Goal: Information Seeking & Learning: Learn about a topic

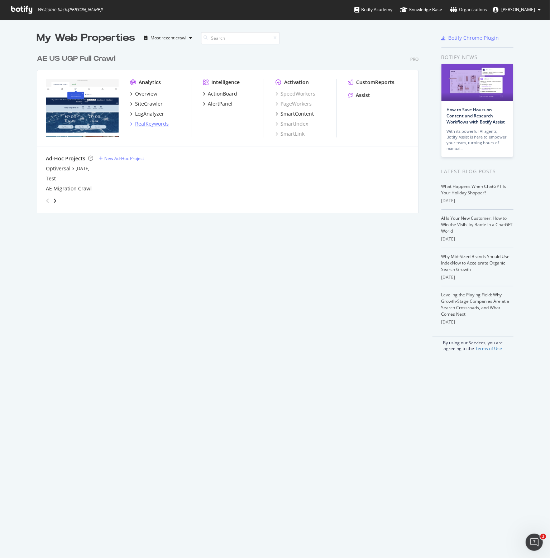
click at [148, 125] on div "RealKeywords" at bounding box center [152, 123] width 34 height 7
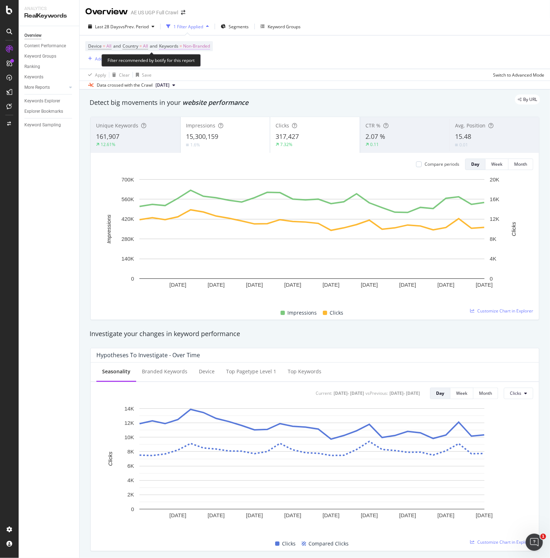
click at [194, 46] on span "Non-Branded" at bounding box center [196, 46] width 27 height 10
click at [199, 61] on div "button" at bounding box center [203, 63] width 9 height 4
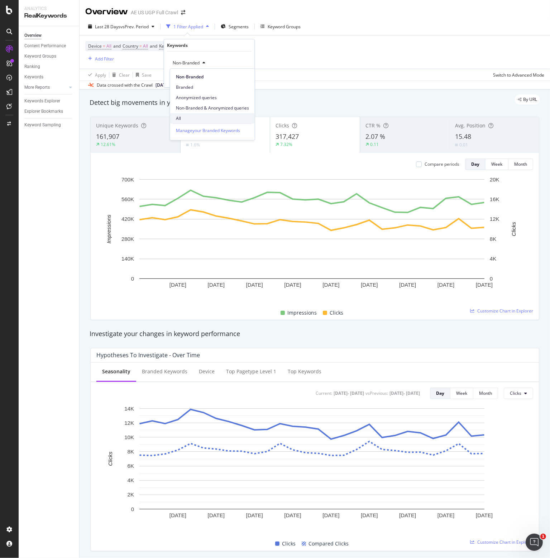
click at [186, 115] on div "All" at bounding box center [212, 118] width 85 height 10
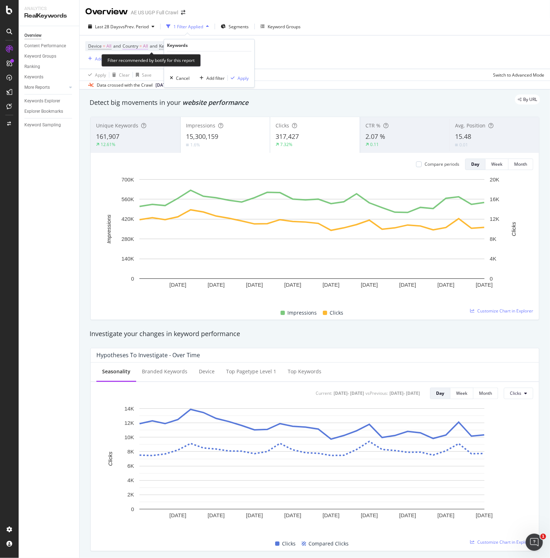
click at [140, 46] on span "Country = All" at bounding box center [134, 46] width 25 height 6
click at [137, 62] on icon at bounding box center [138, 63] width 5 height 4
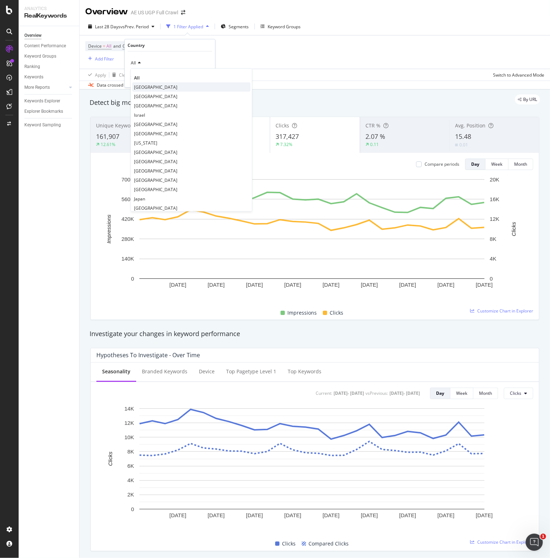
click at [162, 87] on span "[GEOGRAPHIC_DATA]" at bounding box center [155, 87] width 43 height 6
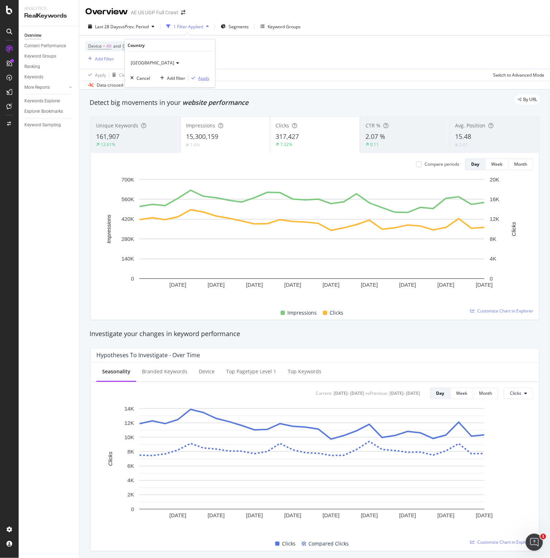
click at [203, 77] on div "Apply" at bounding box center [203, 78] width 11 height 6
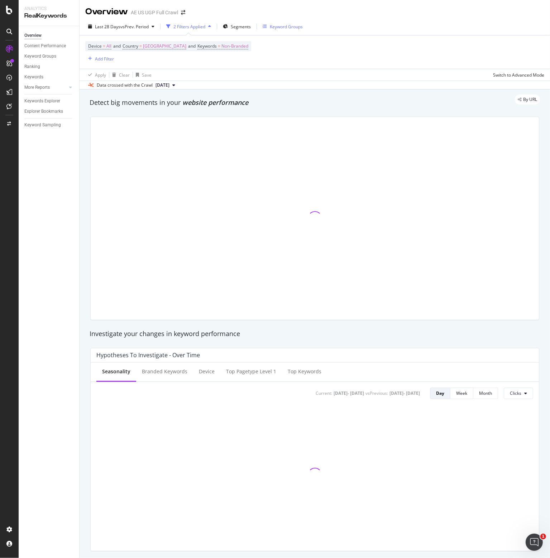
click at [282, 26] on div "Keyword Groups" at bounding box center [286, 27] width 33 height 6
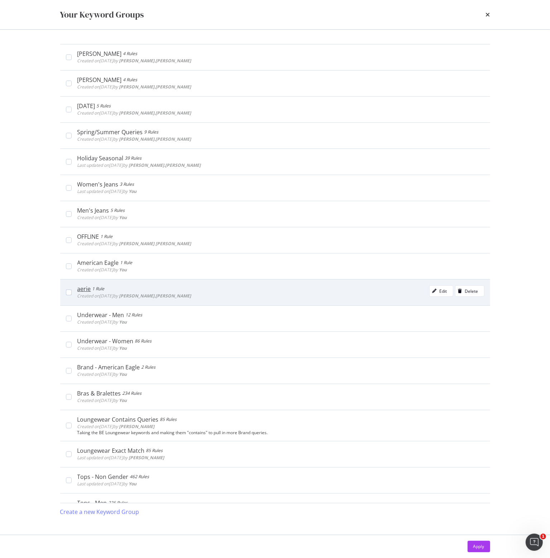
click at [70, 265] on div "modal" at bounding box center [69, 267] width 6 height 6
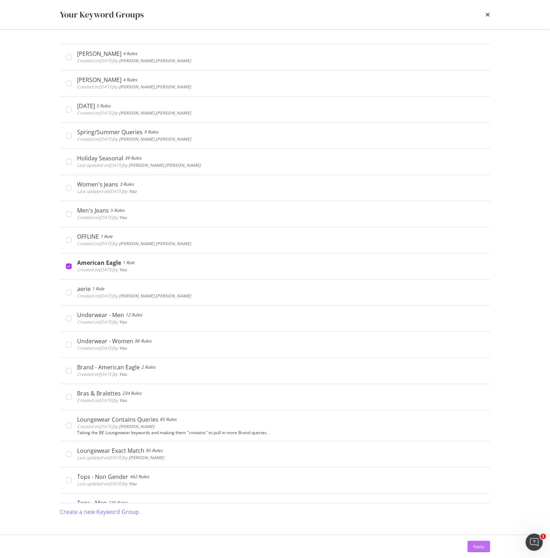
click at [486, 546] on button "Apply" at bounding box center [478, 546] width 23 height 11
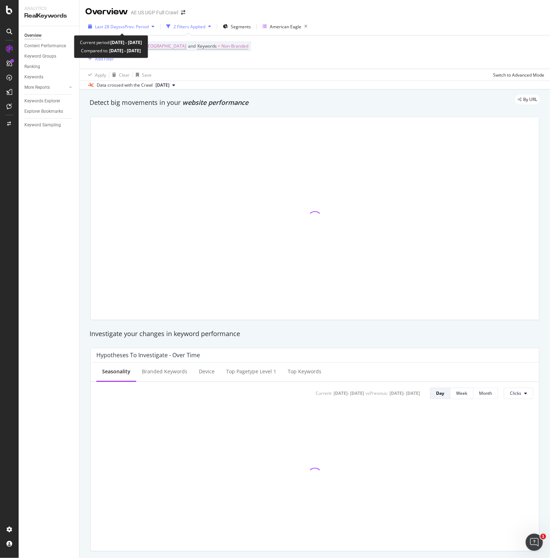
click at [140, 25] on span "vs Prev. Period" at bounding box center [134, 27] width 28 height 6
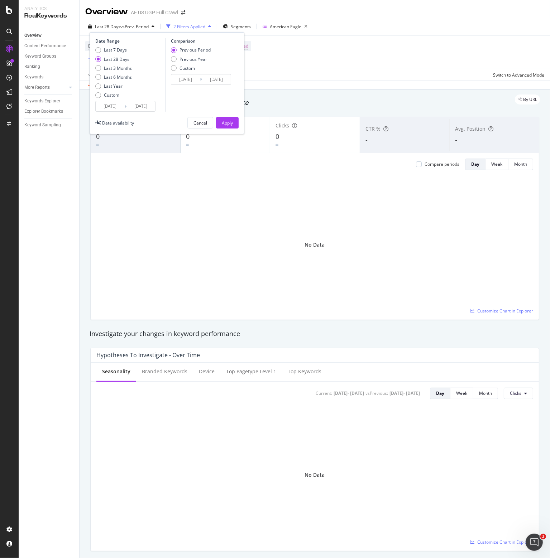
click at [109, 107] on input "[DATE]" at bounding box center [110, 106] width 29 height 10
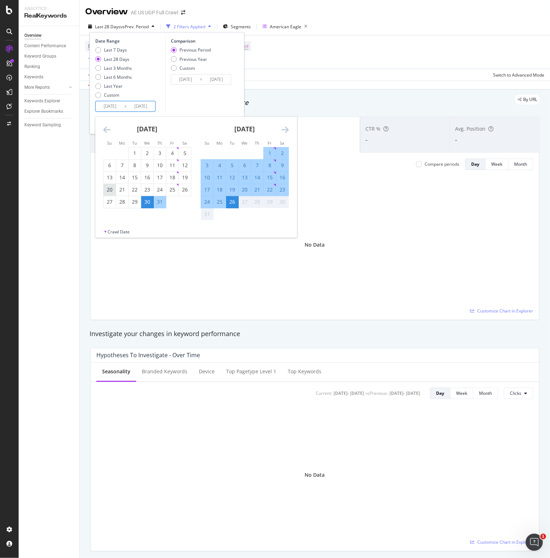
click at [109, 190] on div "20" at bounding box center [109, 189] width 12 height 7
type input "[DATE]"
click at [232, 201] on div "26" at bounding box center [232, 201] width 12 height 7
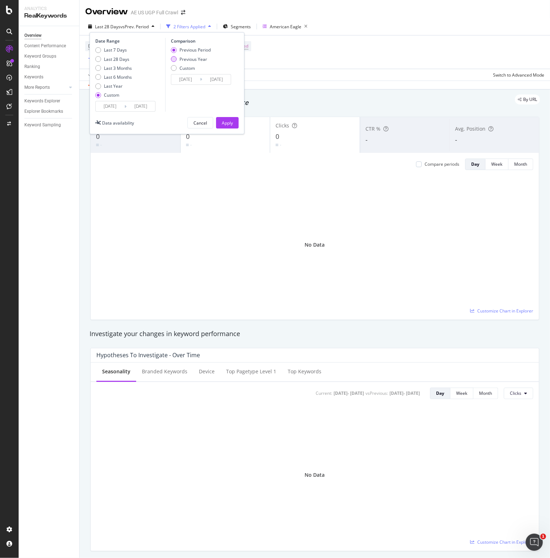
click at [196, 59] on div "Previous Year" at bounding box center [193, 59] width 28 height 6
type input "[DATE]"
click at [223, 121] on div "Apply" at bounding box center [227, 123] width 11 height 6
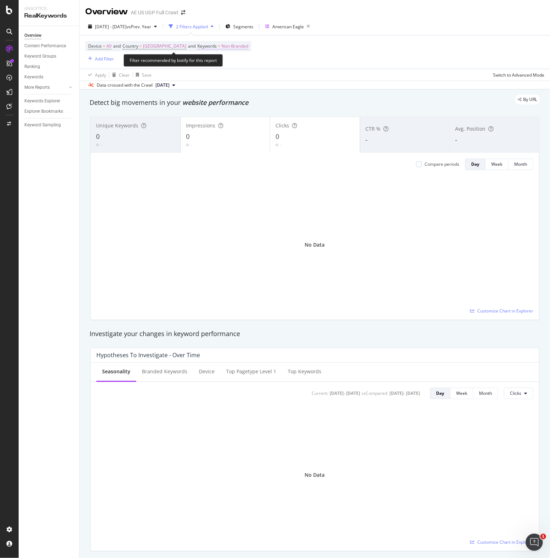
click at [236, 45] on span "Non-Branded" at bounding box center [234, 46] width 27 height 10
click at [232, 62] on span "Non-Branded" at bounding box center [229, 63] width 30 height 6
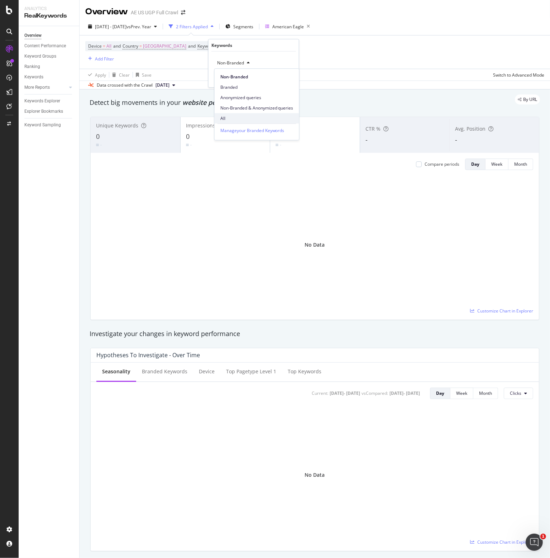
click at [225, 116] on span "All" at bounding box center [256, 118] width 73 height 6
click at [286, 77] on div "Apply" at bounding box center [287, 78] width 11 height 6
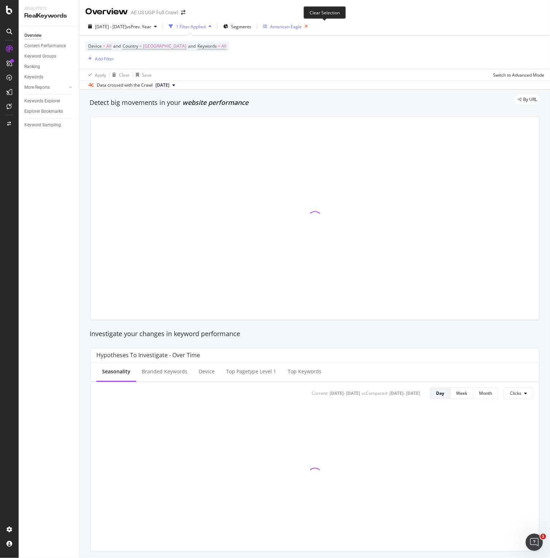
click at [310, 26] on icon "button" at bounding box center [305, 26] width 9 height 10
click at [303, 27] on div "Keyword Groups" at bounding box center [286, 27] width 33 height 6
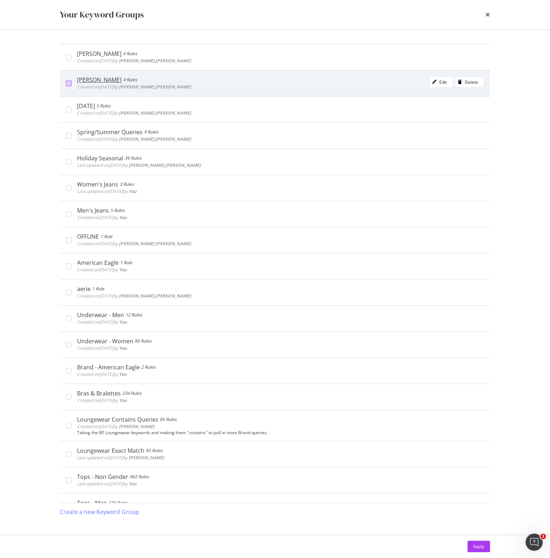
click at [70, 83] on div "modal" at bounding box center [69, 84] width 6 height 6
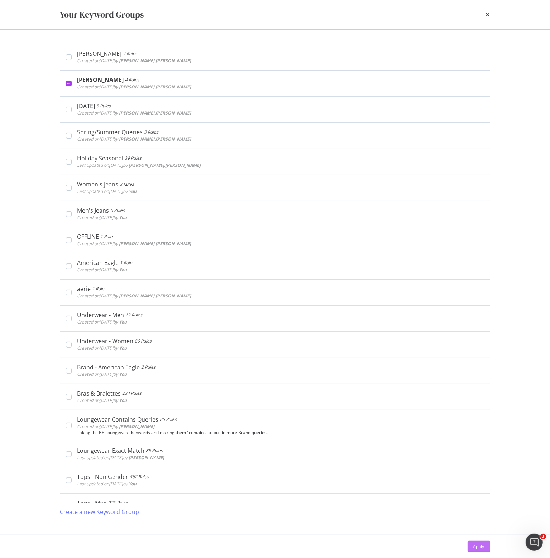
click at [474, 546] on div "Apply" at bounding box center [478, 547] width 11 height 6
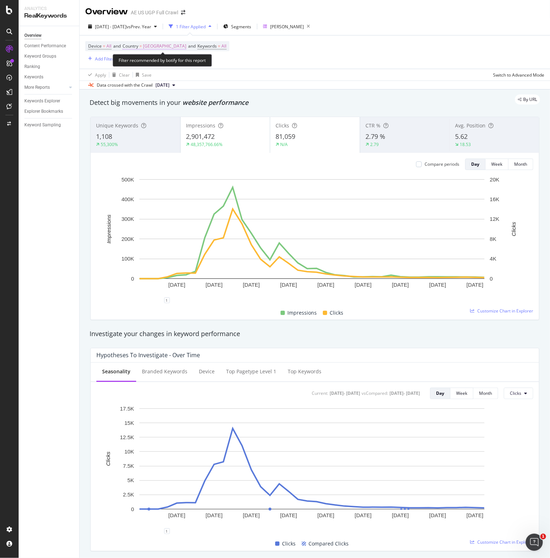
click at [178, 46] on span "[GEOGRAPHIC_DATA]" at bounding box center [164, 46] width 43 height 10
click at [170, 66] on div "[GEOGRAPHIC_DATA]" at bounding box center [169, 62] width 79 height 11
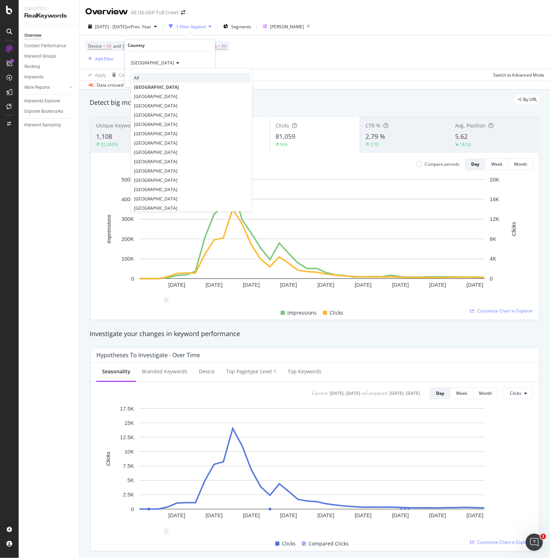
click at [138, 75] on span "All" at bounding box center [136, 77] width 5 height 6
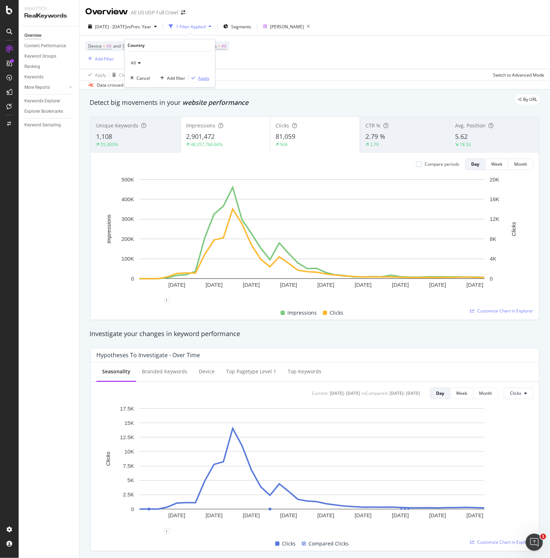
click at [196, 78] on div "button" at bounding box center [193, 78] width 10 height 4
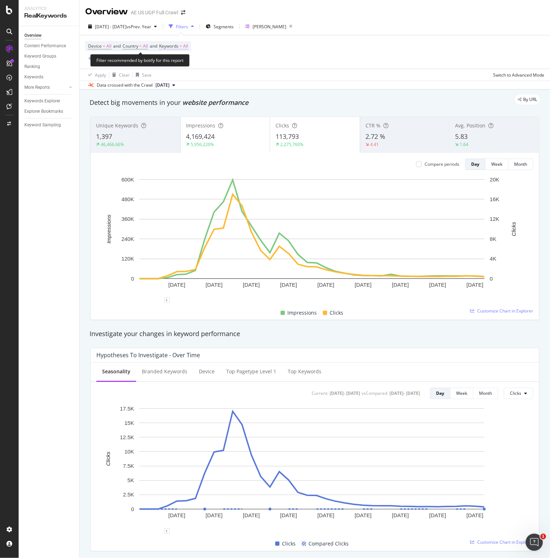
click at [178, 46] on span "Keywords" at bounding box center [168, 46] width 19 height 6
click at [176, 64] on span "All" at bounding box center [174, 63] width 8 height 6
click at [141, 45] on span "Country = All" at bounding box center [134, 46] width 25 height 6
click at [138, 62] on icon at bounding box center [138, 63] width 5 height 4
click at [343, 61] on div "Device = All and Country = All and Keywords = All Add Filter" at bounding box center [314, 51] width 459 height 33
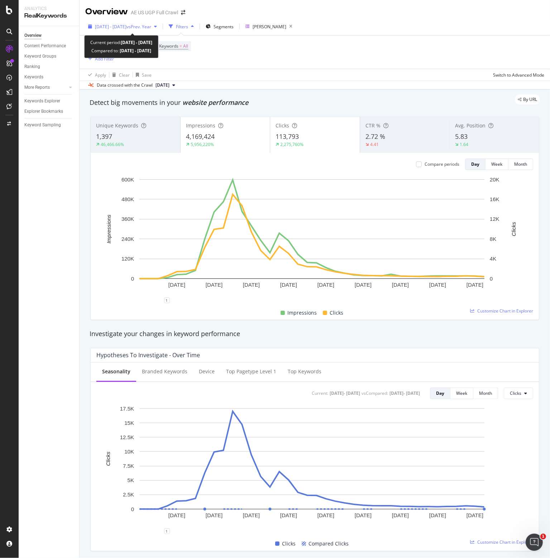
click at [151, 27] on span "vs Prev. Year" at bounding box center [138, 27] width 25 height 6
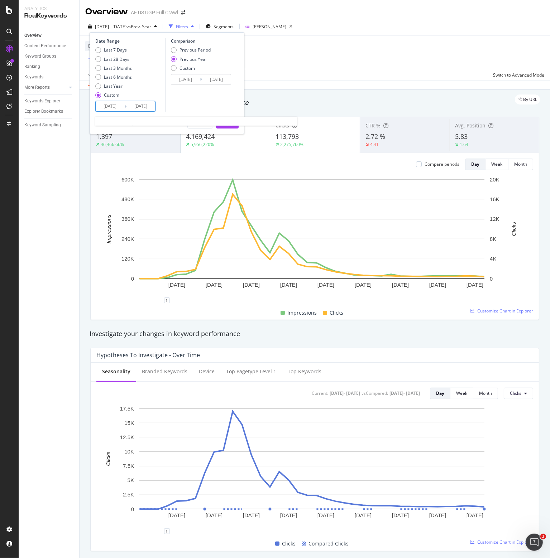
click at [140, 108] on input "[DATE]" at bounding box center [140, 106] width 29 height 10
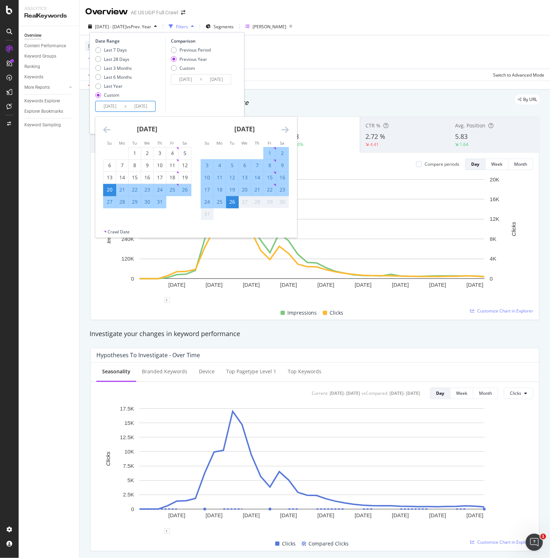
click at [206, 165] on div "3" at bounding box center [207, 165] width 12 height 7
type input "[DATE]"
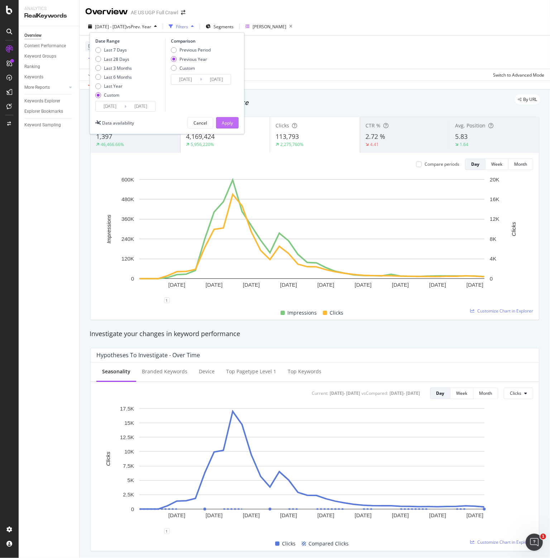
click at [225, 121] on div "Apply" at bounding box center [227, 123] width 11 height 6
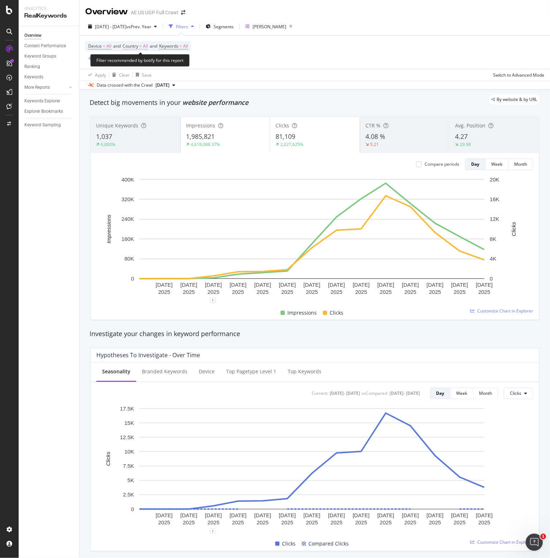
click at [132, 45] on span "Country" at bounding box center [130, 46] width 16 height 6
click at [135, 64] on span "All" at bounding box center [133, 63] width 5 height 6
click at [300, 63] on div "Device = All and Country = All and Keywords = All Add Filter" at bounding box center [314, 51] width 459 height 33
click at [126, 25] on span "[DATE] - [DATE]" at bounding box center [111, 27] width 32 height 6
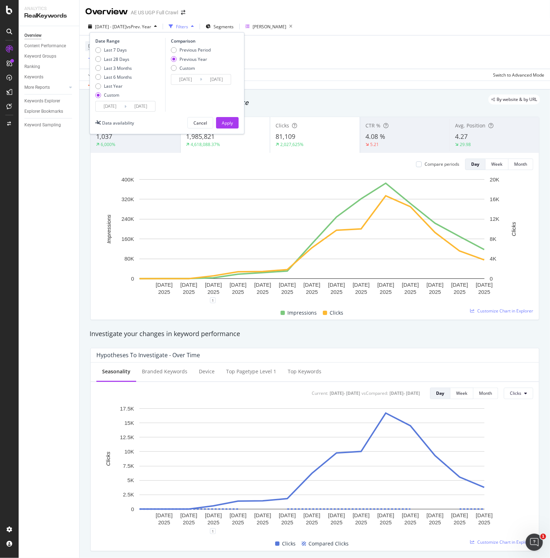
click at [139, 106] on input "[DATE]" at bounding box center [140, 106] width 29 height 10
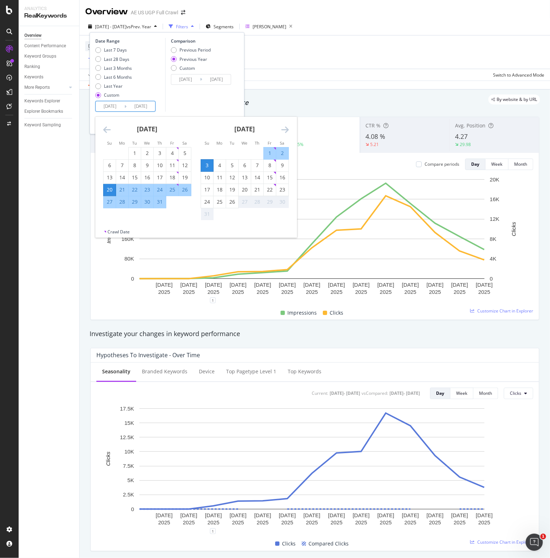
click at [243, 203] on div "27" at bounding box center [244, 201] width 12 height 7
click at [243, 202] on div "27" at bounding box center [244, 201] width 12 height 7
click at [142, 103] on input "[DATE]" at bounding box center [140, 106] width 29 height 10
click at [243, 201] on div "27" at bounding box center [244, 201] width 12 height 7
click at [235, 202] on div "26" at bounding box center [232, 201] width 12 height 7
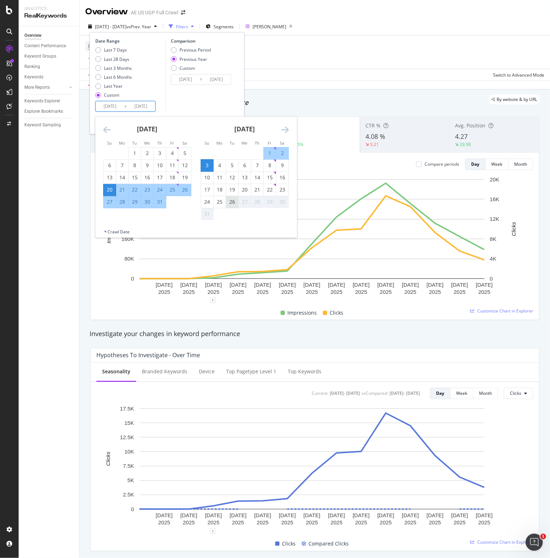
type input "[DATE]"
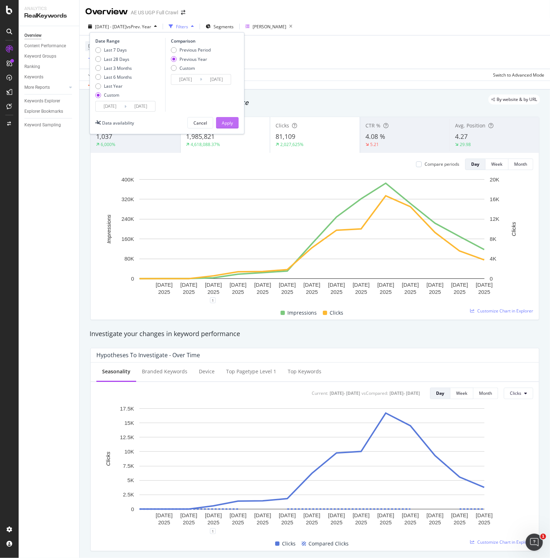
click at [228, 123] on div "Apply" at bounding box center [227, 123] width 11 height 6
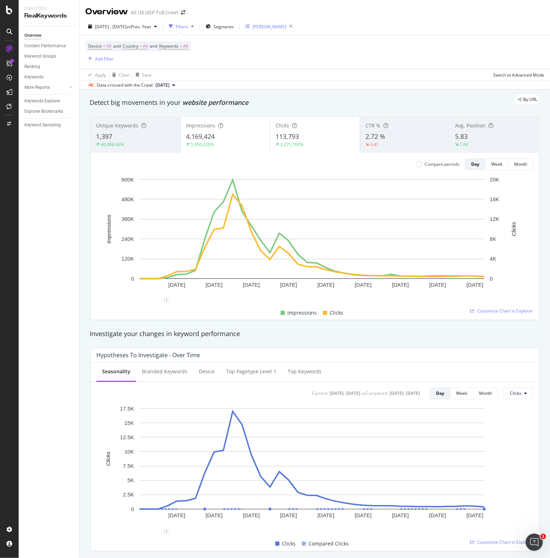
click at [286, 25] on div "[PERSON_NAME]" at bounding box center [269, 27] width 34 height 6
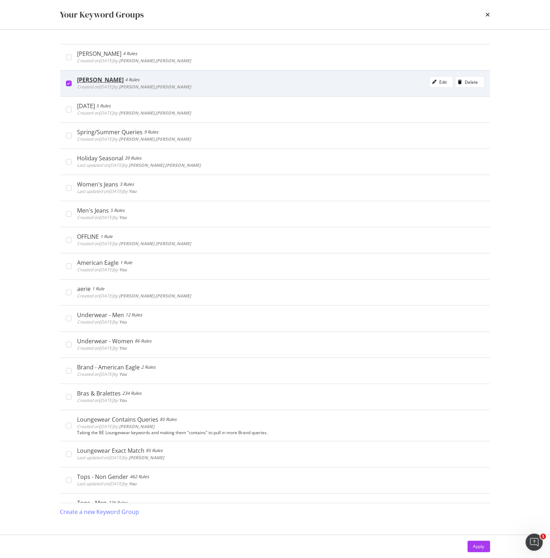
click at [69, 82] on icon "modal" at bounding box center [68, 84] width 3 height 4
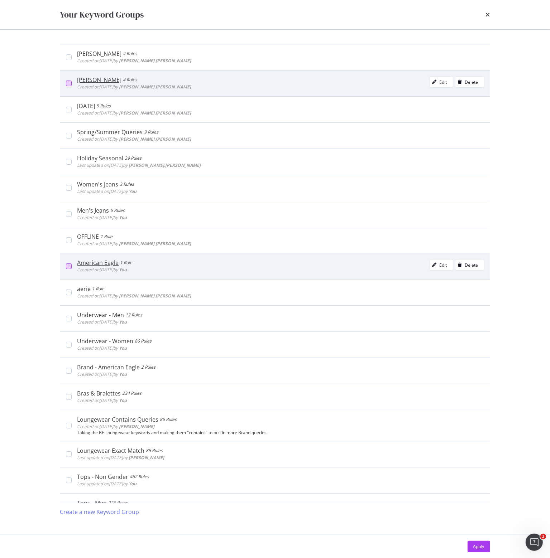
click at [69, 264] on div "modal" at bounding box center [69, 267] width 6 height 6
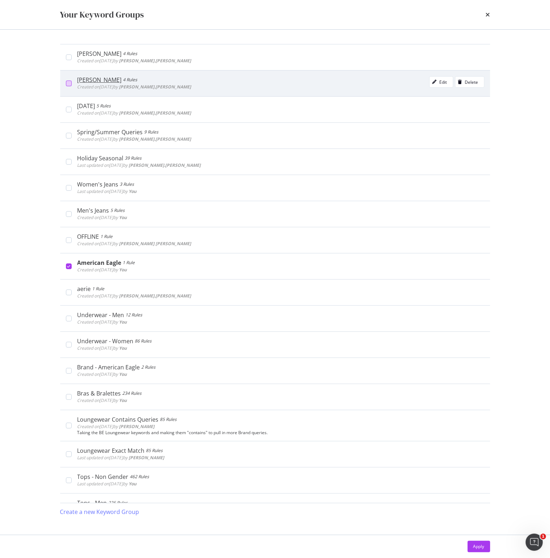
drag, startPoint x: 480, startPoint y: 547, endPoint x: 391, endPoint y: 342, distance: 223.9
click at [480, 547] on div "Apply" at bounding box center [478, 547] width 11 height 6
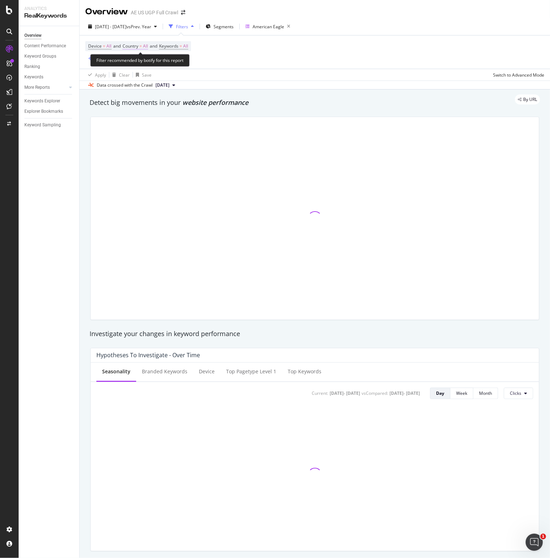
click at [141, 44] on span "=" at bounding box center [140, 46] width 3 height 6
click at [137, 62] on icon at bounding box center [138, 63] width 5 height 4
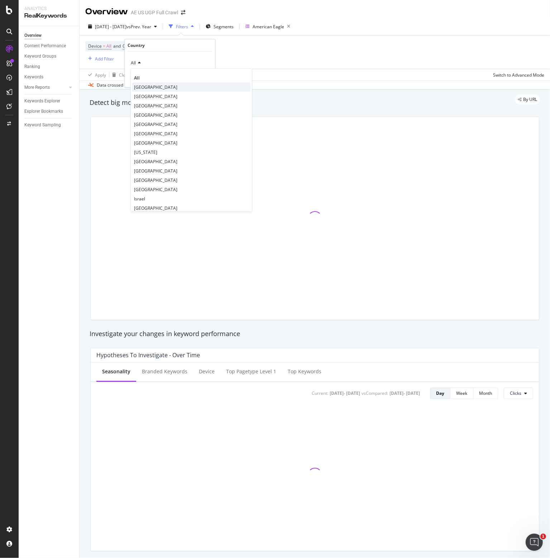
click at [151, 89] on span "[GEOGRAPHIC_DATA]" at bounding box center [155, 87] width 43 height 6
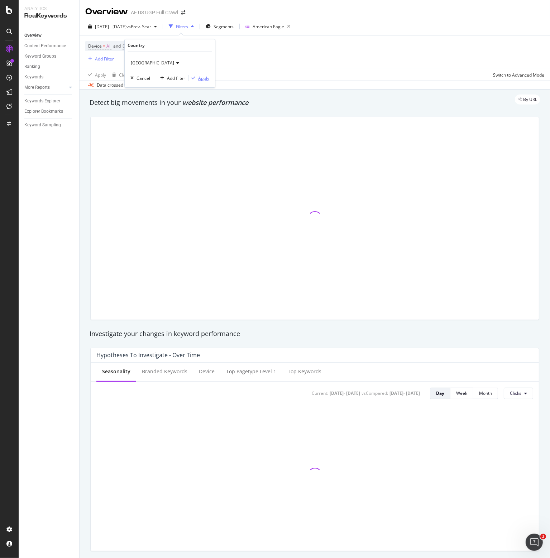
click at [203, 81] on div "Apply" at bounding box center [203, 78] width 11 height 6
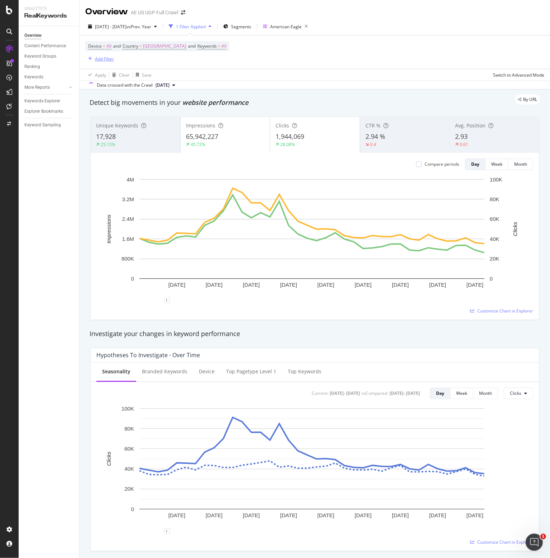
click at [98, 57] on div "Add Filter" at bounding box center [104, 59] width 19 height 6
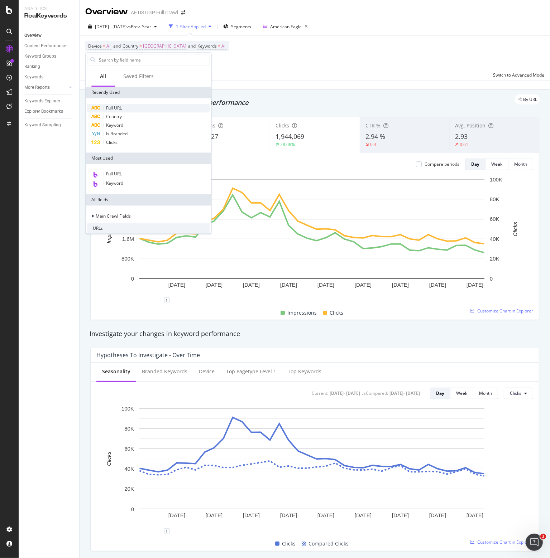
click at [112, 109] on span "Full URL" at bounding box center [114, 108] width 16 height 6
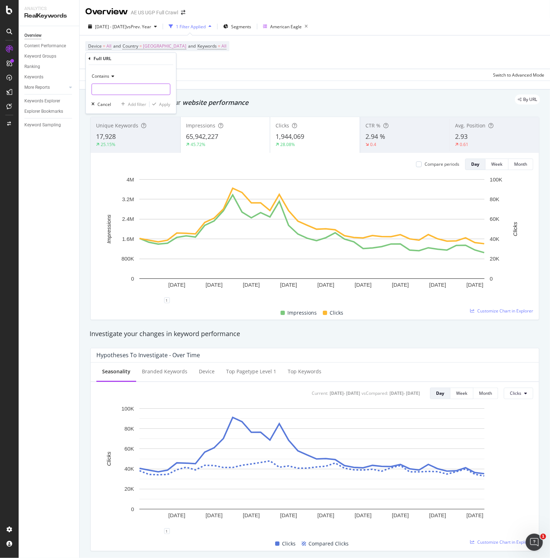
click at [129, 88] on input "text" at bounding box center [131, 89] width 78 height 11
click at [110, 73] on div "Contains" at bounding box center [130, 76] width 79 height 11
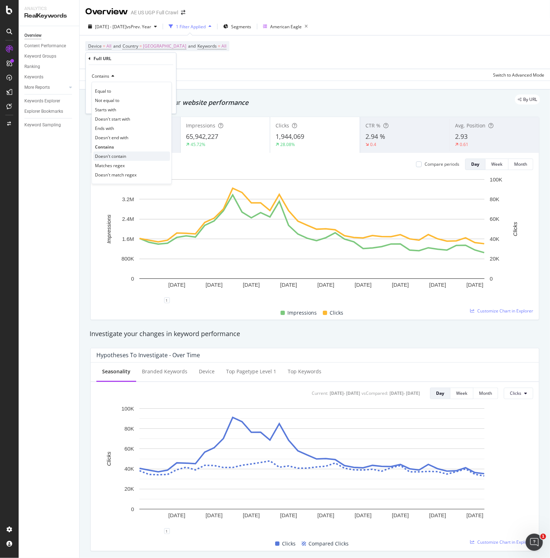
click at [120, 153] on div "Doesn't contain" at bounding box center [131, 156] width 77 height 9
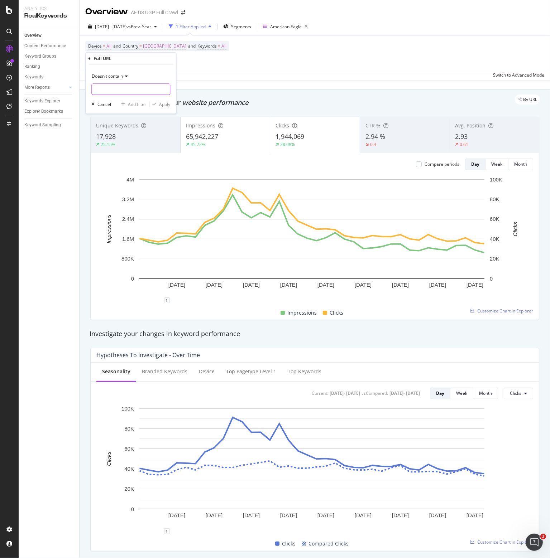
click at [126, 89] on input "text" at bounding box center [131, 89] width 78 height 11
type input "/aerie/"
click at [168, 105] on div "Apply" at bounding box center [164, 104] width 11 height 6
